Goal: Task Accomplishment & Management: Manage account settings

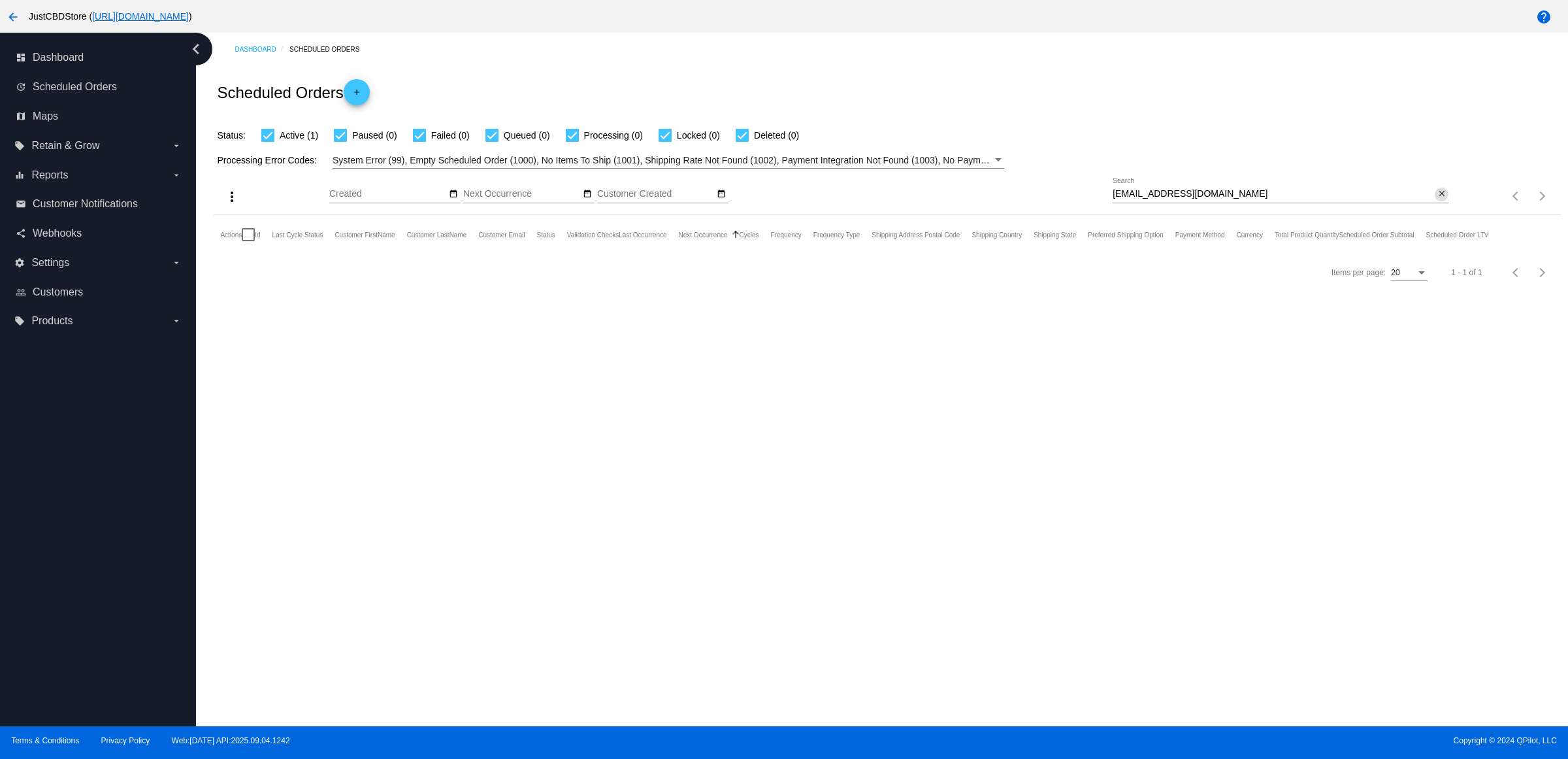
click at [1437, 199] on mat-icon "close" at bounding box center [1441, 194] width 9 height 11
click at [1434, 207] on mat-icon "search" at bounding box center [1441, 196] width 15 height 20
type input "[EMAIL_ADDRESS][DOMAIN_NAME]"
click at [1437, 199] on mat-icon "close" at bounding box center [1441, 194] width 9 height 11
click at [1437, 207] on mat-icon "search" at bounding box center [1441, 196] width 15 height 20
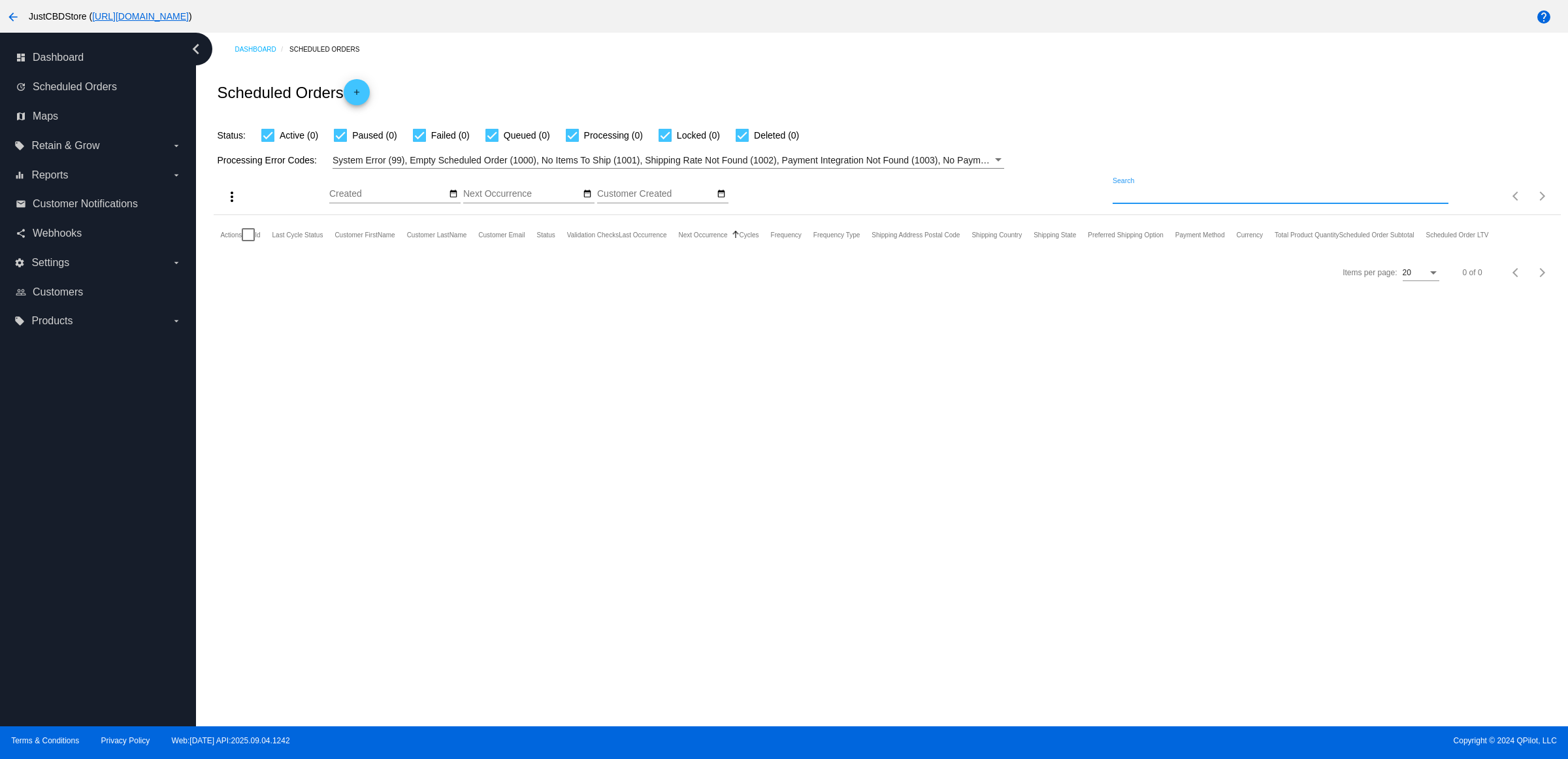
click at [1437, 199] on input "Search" at bounding box center [1280, 194] width 336 height 11
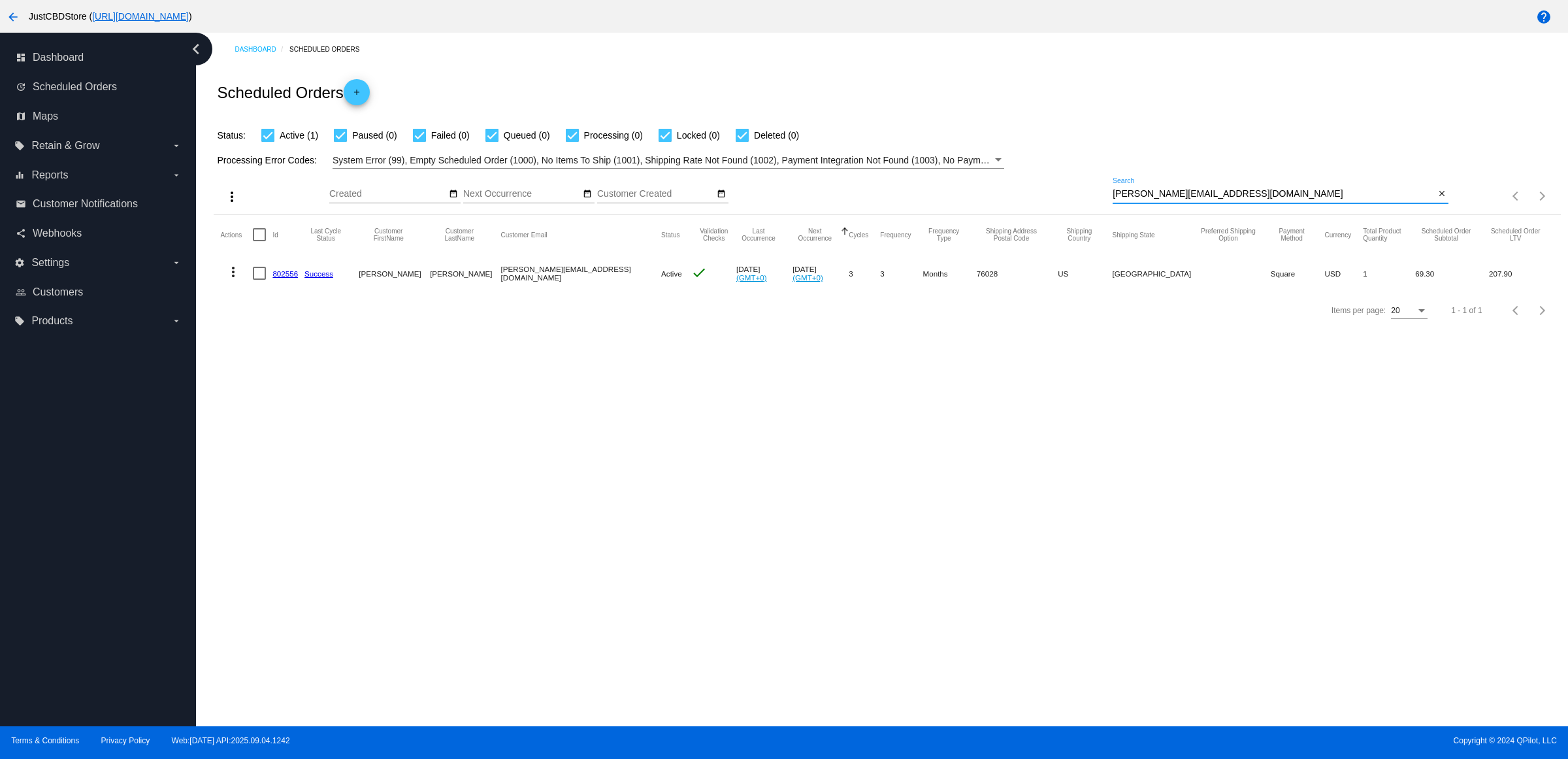
type input "[PERSON_NAME][EMAIL_ADDRESS][DOMAIN_NAME]"
click at [241, 280] on mat-icon "more_vert" at bounding box center [233, 272] width 15 height 15
click at [285, 457] on span "Delete" at bounding box center [276, 454] width 26 height 11
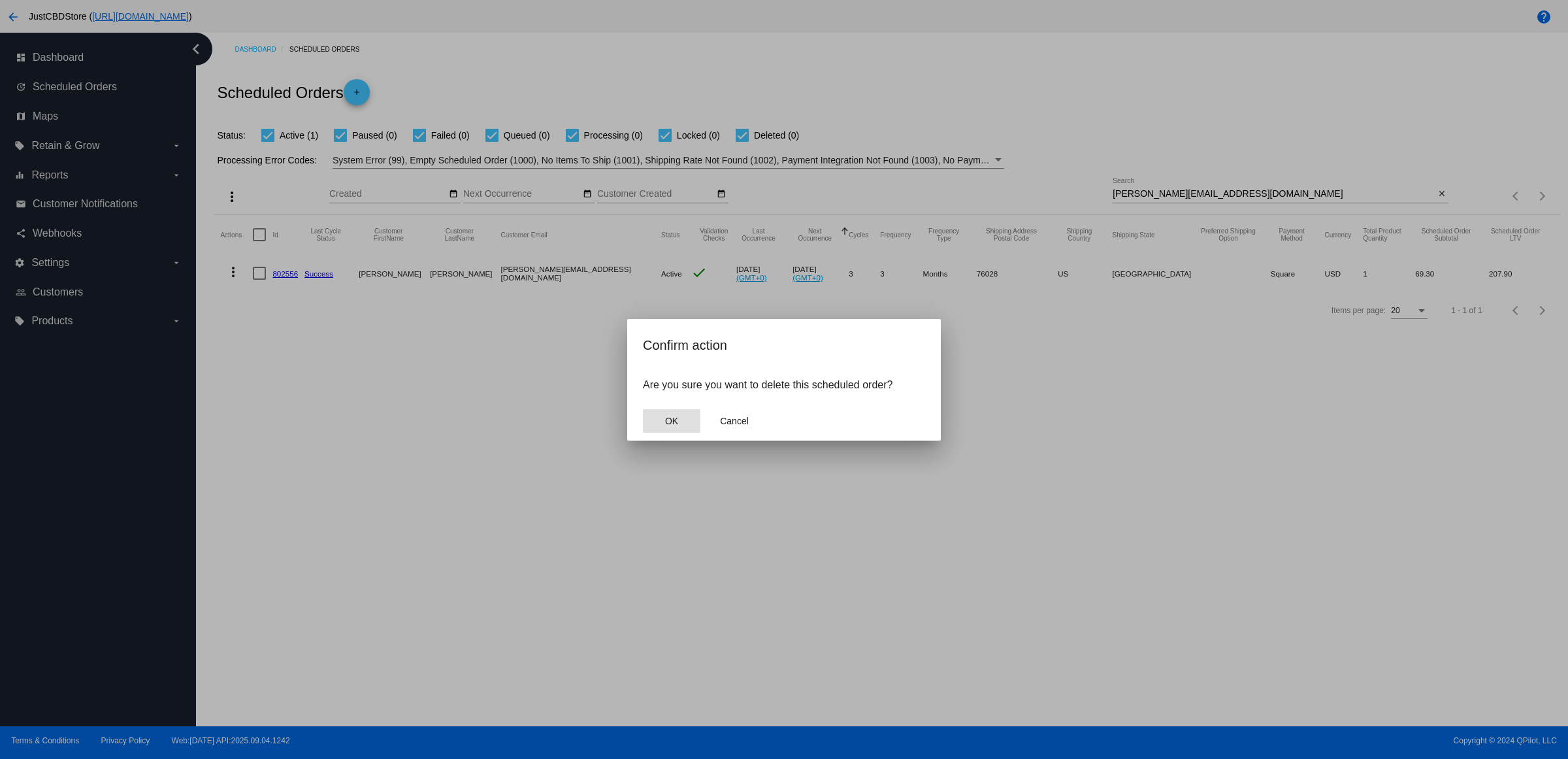
click at [667, 426] on span "OK" at bounding box center [671, 421] width 13 height 11
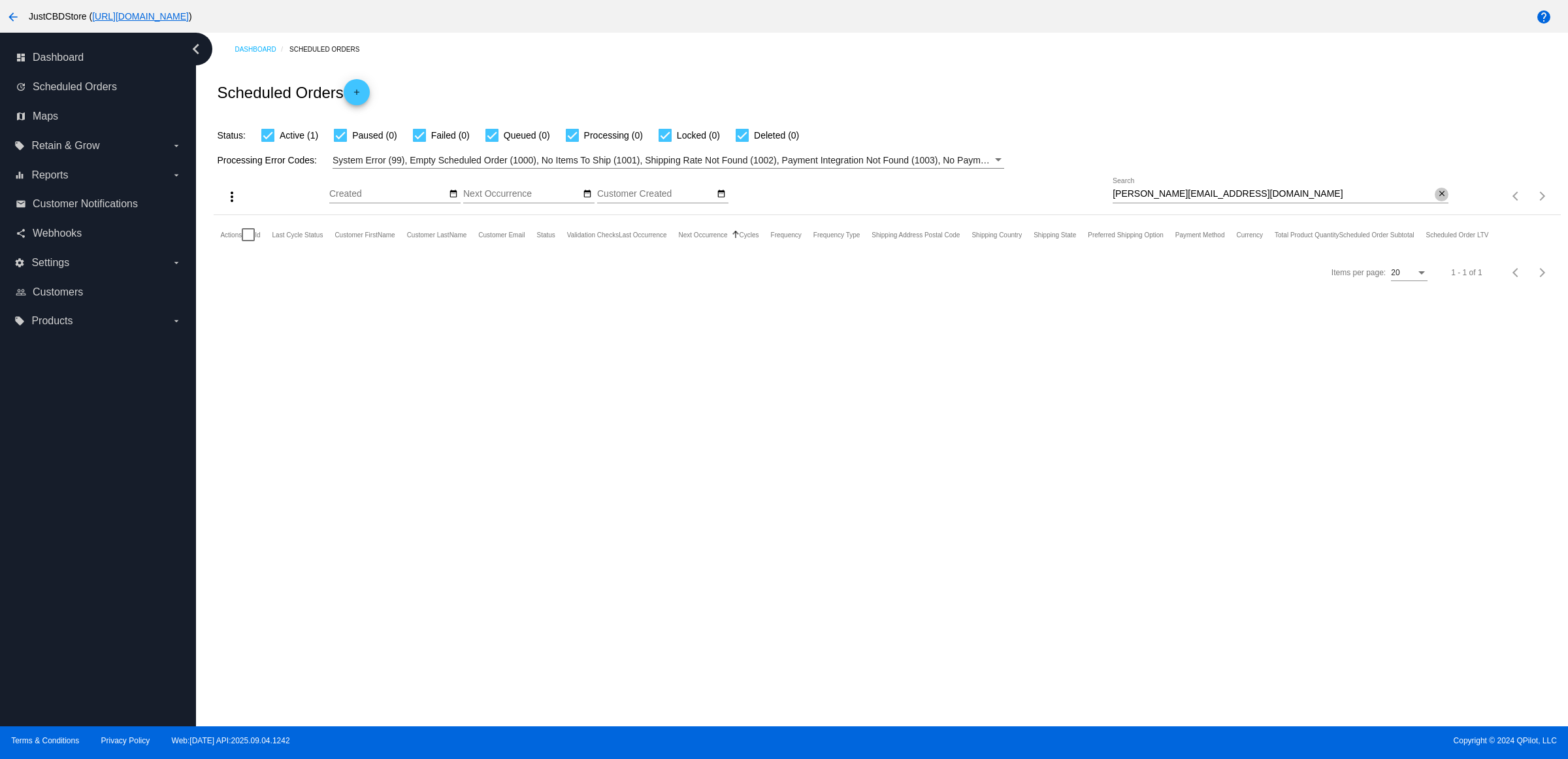
click at [1446, 201] on button "close" at bounding box center [1441, 195] width 14 height 14
click at [1446, 199] on input "Search" at bounding box center [1280, 194] width 336 height 11
paste input "[EMAIL_ADDRESS][DOMAIN_NAME]"
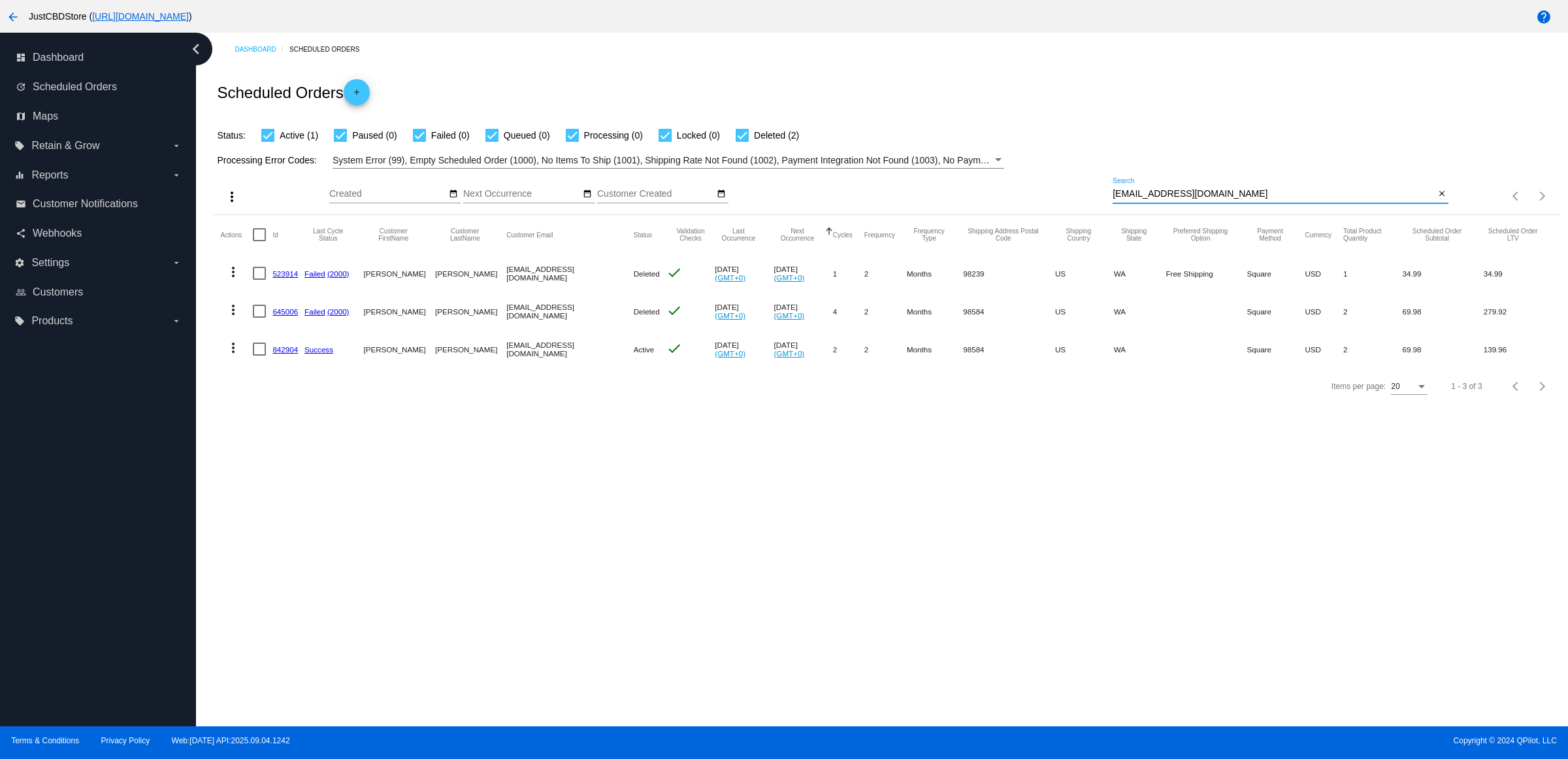
type input "[EMAIL_ADDRESS][DOMAIN_NAME]"
click at [1442, 199] on mat-icon "close" at bounding box center [1441, 194] width 9 height 11
click at [1441, 199] on input "Search" at bounding box center [1280, 194] width 336 height 11
paste input "[PERSON_NAME][EMAIL_ADDRESS][DOMAIN_NAME]"
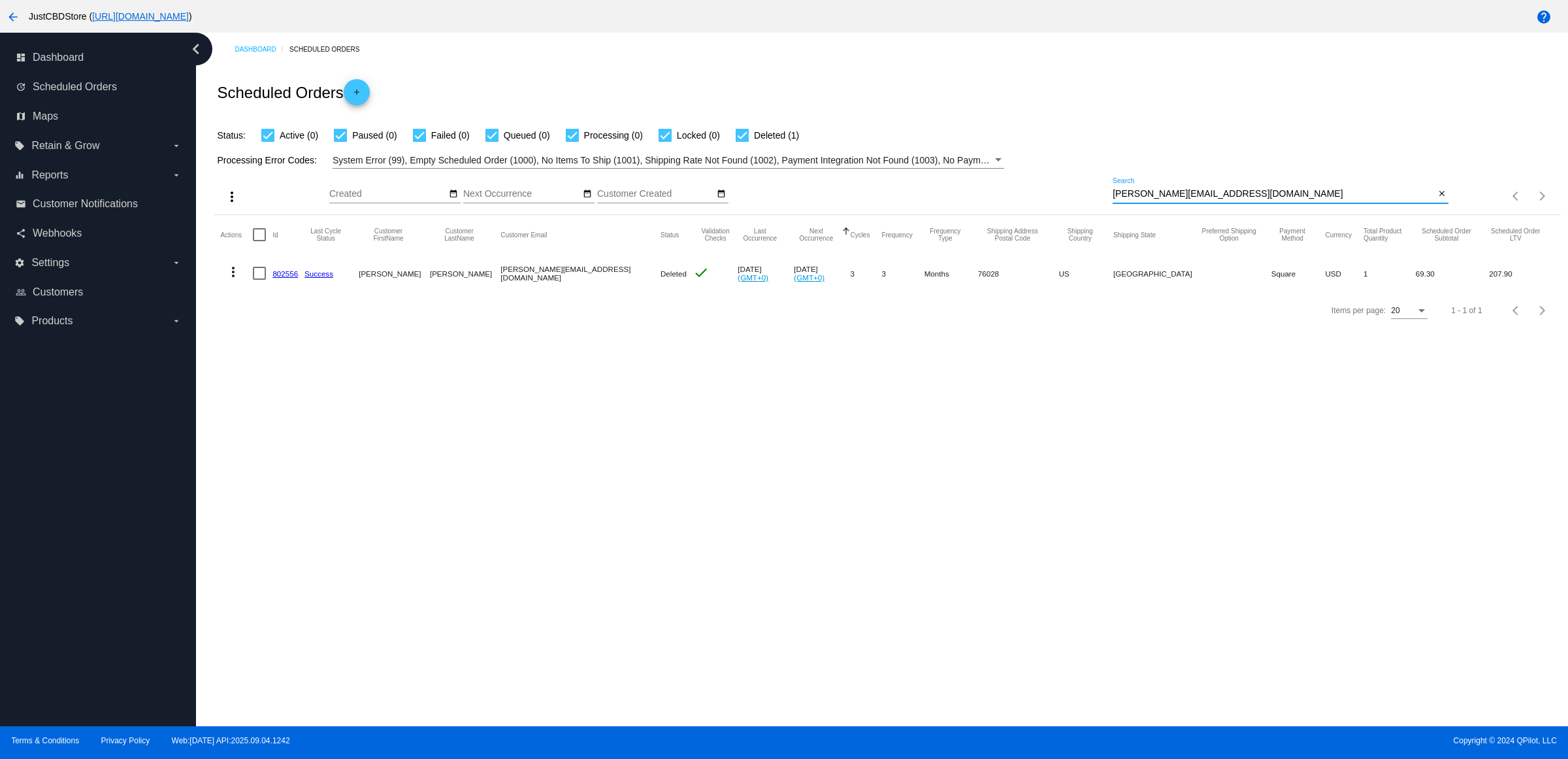
type input "[PERSON_NAME][EMAIL_ADDRESS][DOMAIN_NAME]"
click at [1434, 201] on button "close" at bounding box center [1441, 195] width 14 height 14
click at [1433, 207] on mat-icon "search" at bounding box center [1441, 196] width 15 height 20
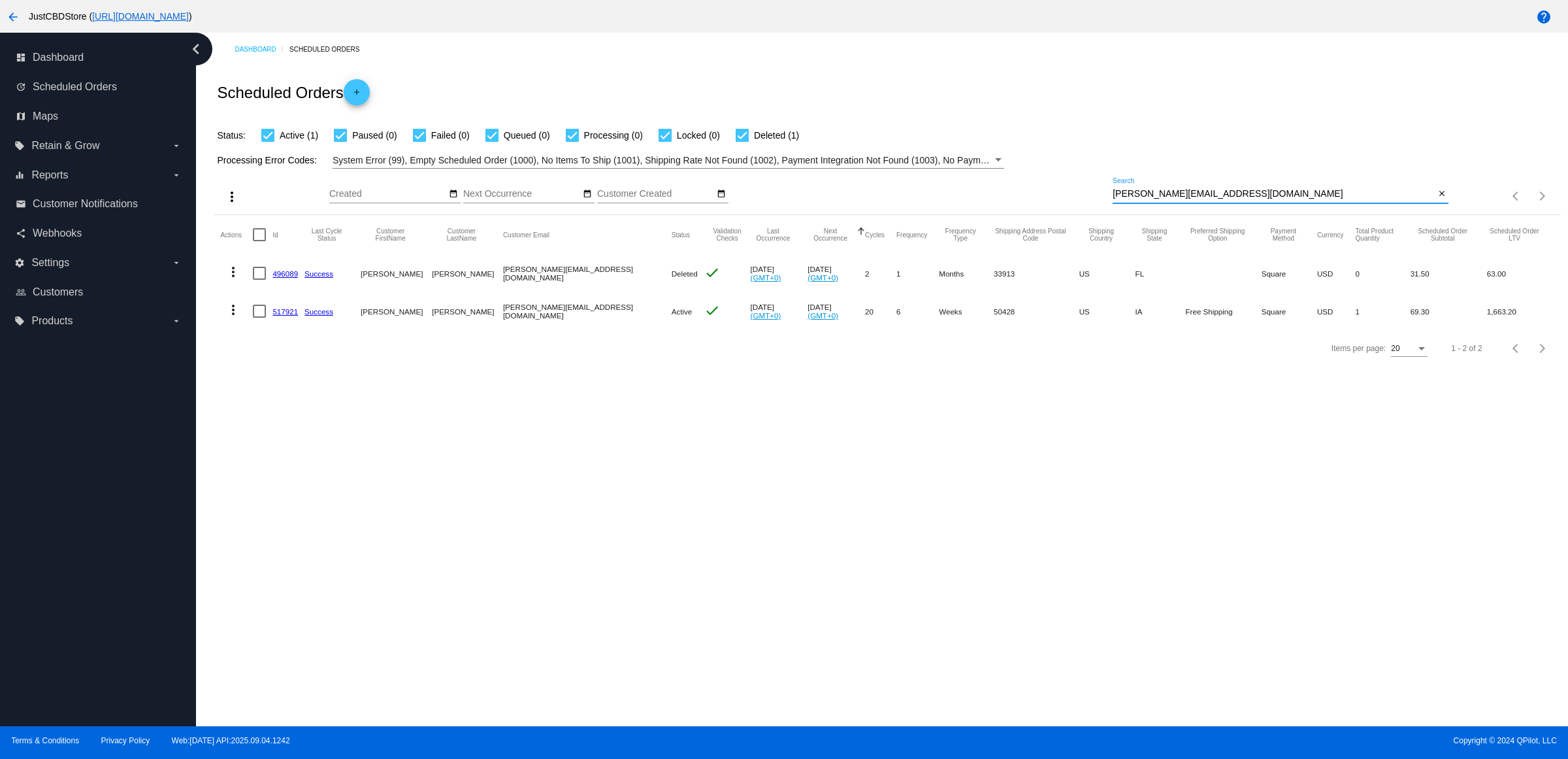
type input "[PERSON_NAME][EMAIL_ADDRESS][DOMAIN_NAME]"
click at [241, 318] on mat-icon "more_vert" at bounding box center [233, 310] width 15 height 15
click at [318, 494] on button "delete Delete" at bounding box center [290, 492] width 130 height 32
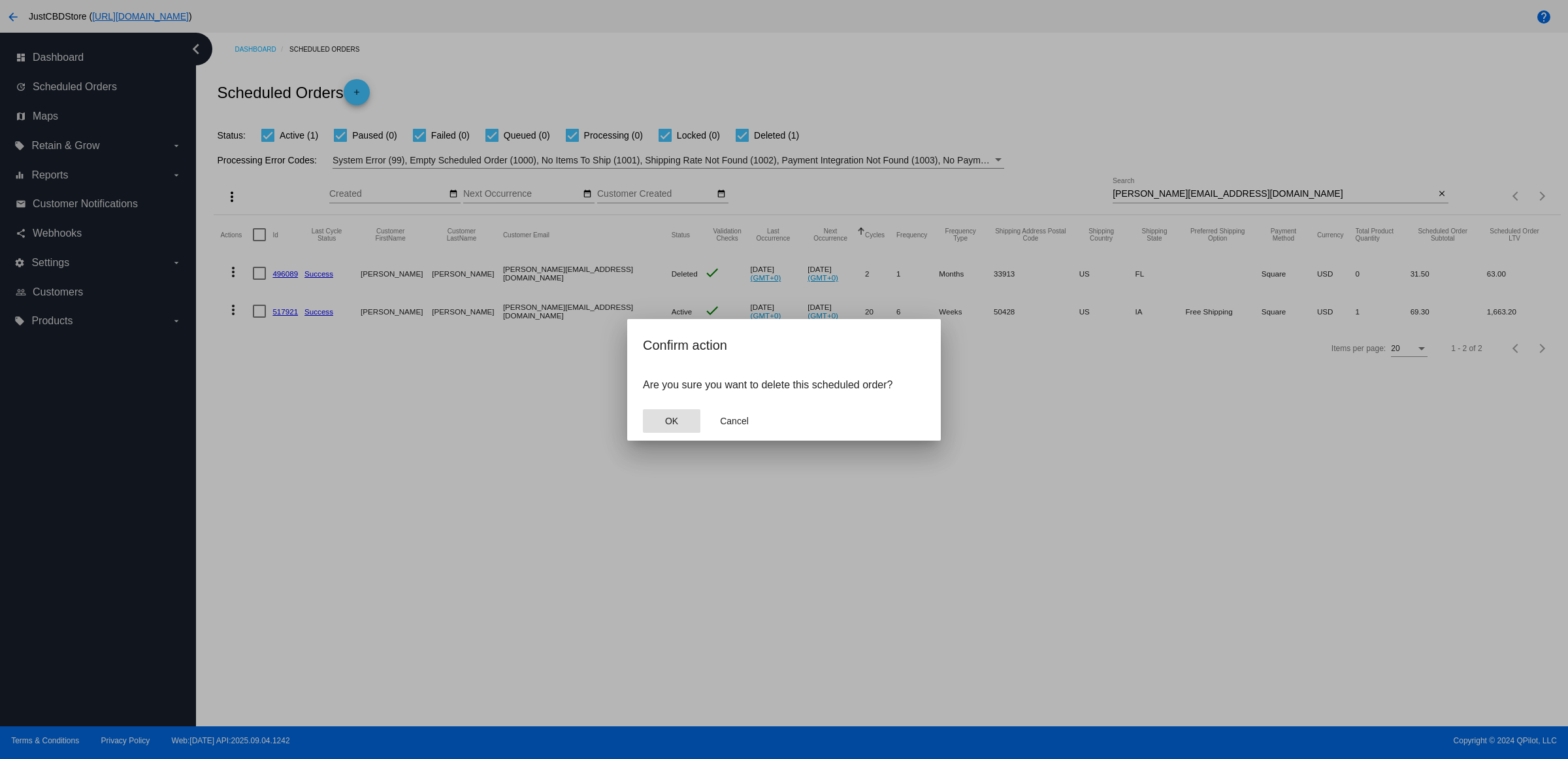
drag, startPoint x: 673, startPoint y: 433, endPoint x: 695, endPoint y: 440, distance: 23.1
click at [671, 426] on span "OK" at bounding box center [671, 421] width 13 height 11
